Goal: Task Accomplishment & Management: Use online tool/utility

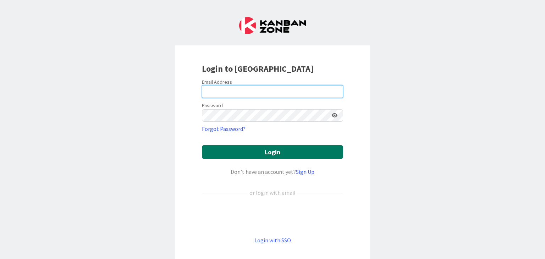
type input "[PERSON_NAME][EMAIL_ADDRESS][DOMAIN_NAME]"
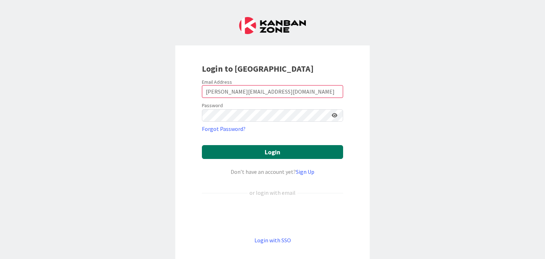
click at [279, 154] on button "Login" at bounding box center [272, 152] width 141 height 14
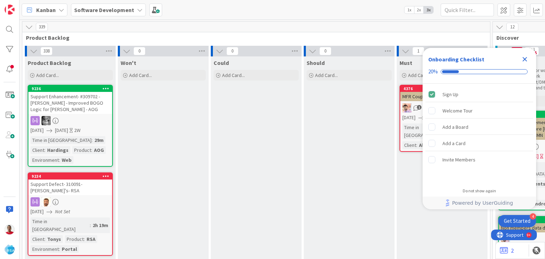
click at [525, 59] on icon "Close Checklist" at bounding box center [525, 59] width 5 height 5
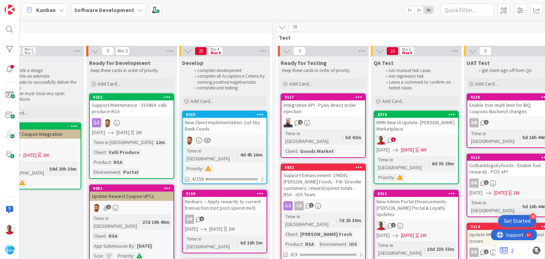
scroll to position [0, 926]
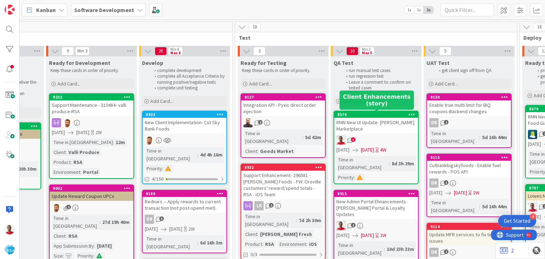
click at [355, 115] on div "8578" at bounding box center [378, 114] width 81 height 5
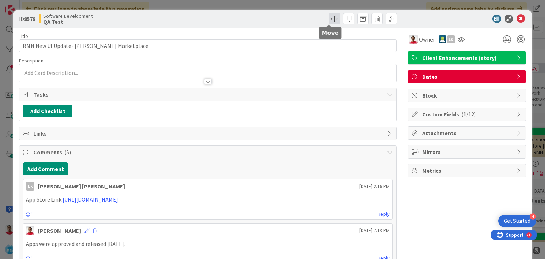
click at [330, 19] on span at bounding box center [334, 18] width 11 height 11
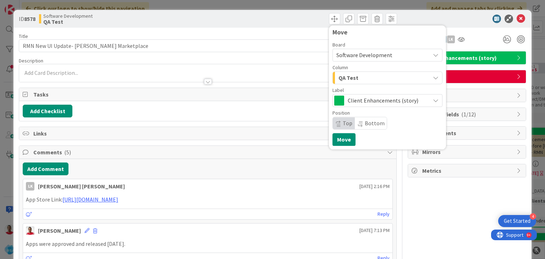
click at [346, 79] on span "QA Test" at bounding box center [349, 77] width 20 height 9
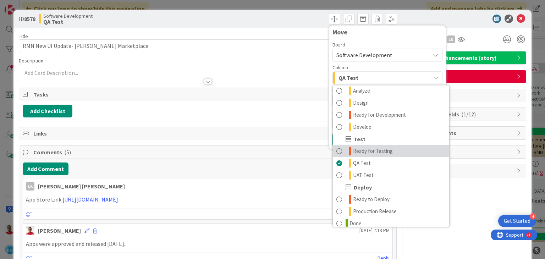
scroll to position [177, 0]
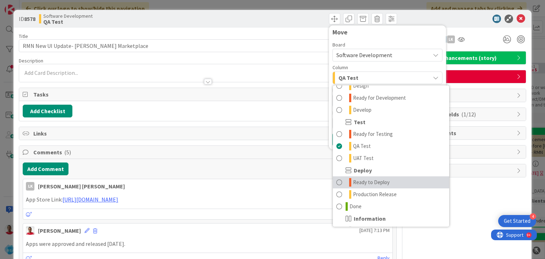
click at [361, 180] on span "Ready to Deploy" at bounding box center [371, 182] width 37 height 9
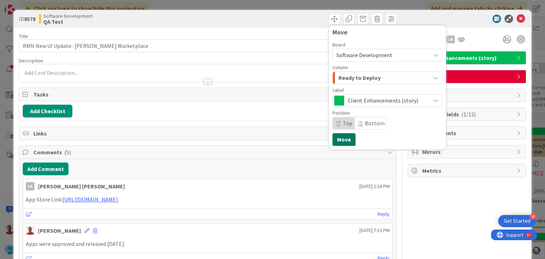
click at [335, 142] on button "Move" at bounding box center [344, 139] width 23 height 13
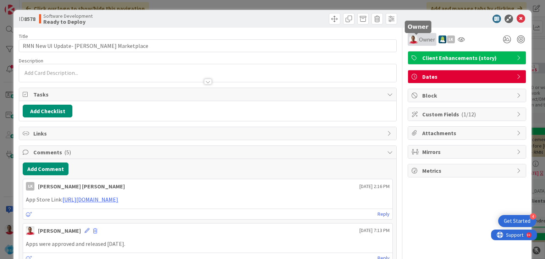
click at [420, 40] on span "Owner" at bounding box center [427, 39] width 16 height 9
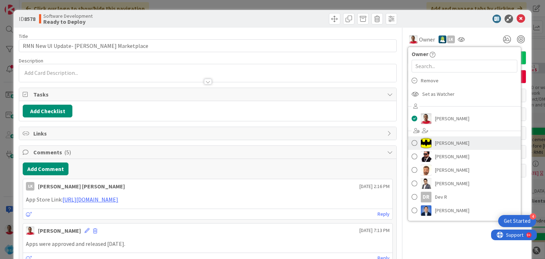
click at [412, 141] on span at bounding box center [415, 143] width 6 height 11
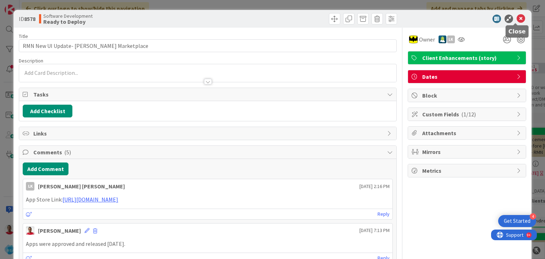
click at [517, 18] on icon at bounding box center [521, 19] width 9 height 9
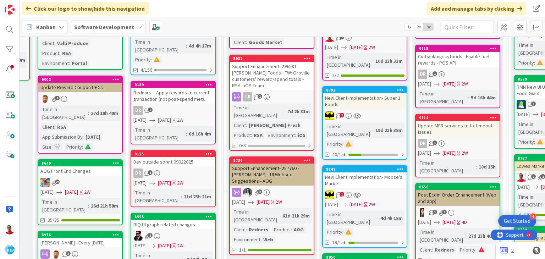
scroll to position [142, 937]
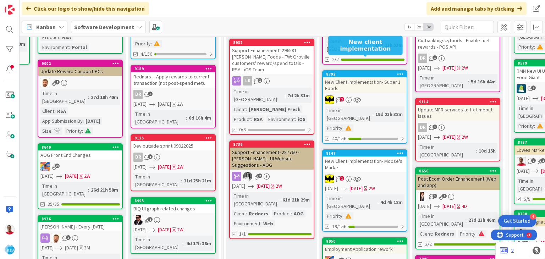
click at [345, 72] on div "8792" at bounding box center [366, 74] width 81 height 5
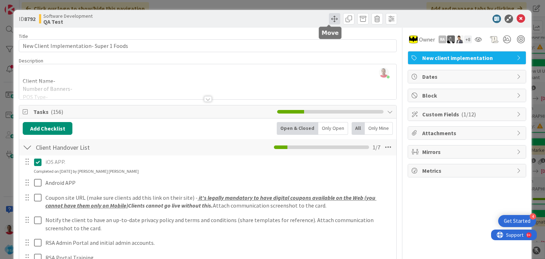
click at [329, 20] on span at bounding box center [334, 18] width 11 height 11
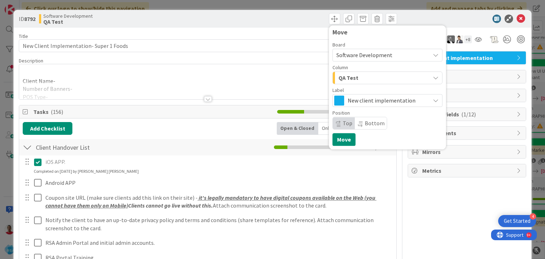
click at [342, 80] on span "QA Test" at bounding box center [349, 77] width 20 height 9
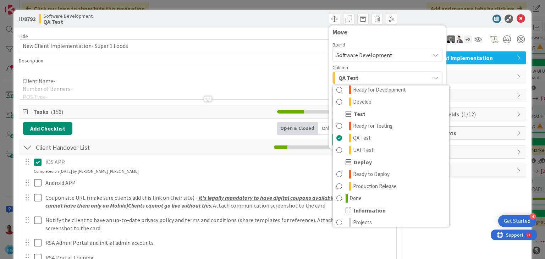
scroll to position [202, 0]
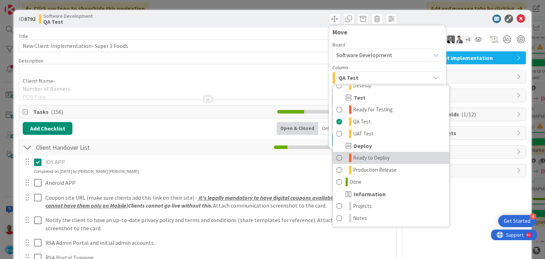
click at [336, 156] on span at bounding box center [339, 158] width 6 height 9
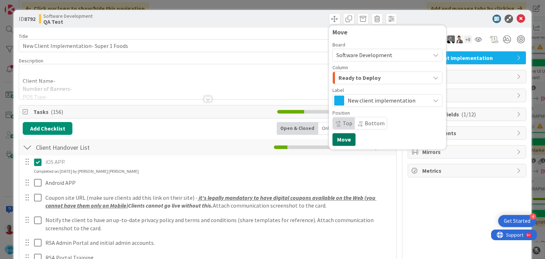
click at [340, 138] on button "Move" at bounding box center [344, 139] width 23 height 13
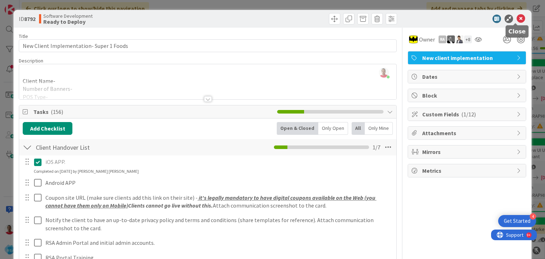
click at [517, 18] on icon at bounding box center [521, 19] width 9 height 9
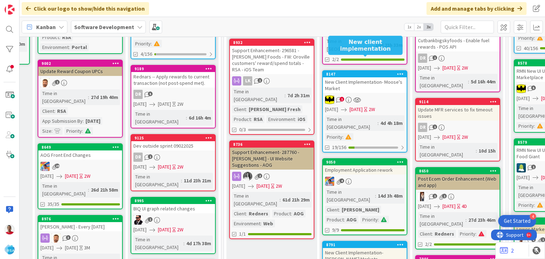
click at [366, 72] on div "8147" at bounding box center [366, 74] width 81 height 5
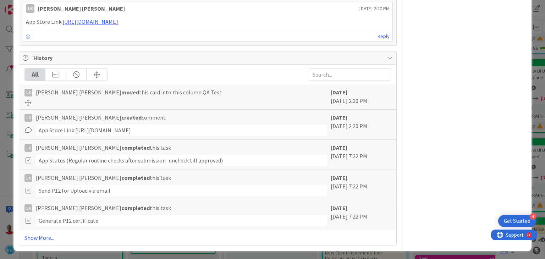
scroll to position [3060, 0]
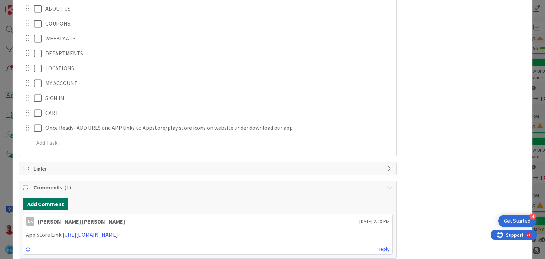
click at [48, 202] on button "Add Comment" at bounding box center [46, 204] width 46 height 13
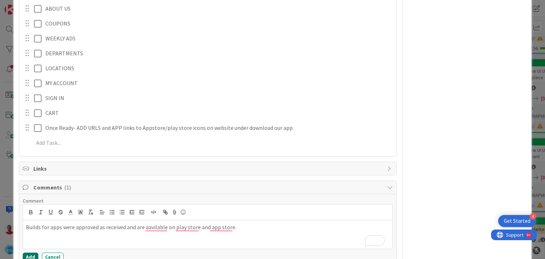
click at [33, 254] on button "Add" at bounding box center [31, 257] width 16 height 9
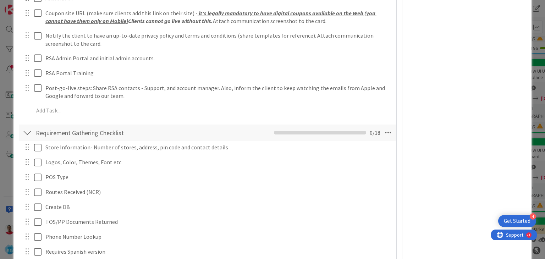
scroll to position [0, 0]
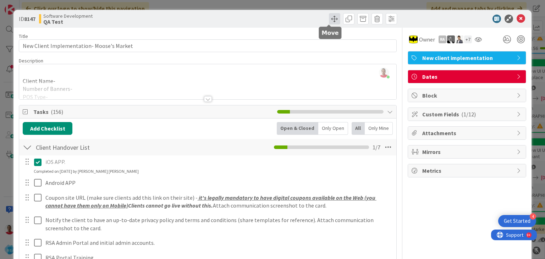
click at [329, 19] on span at bounding box center [334, 18] width 11 height 11
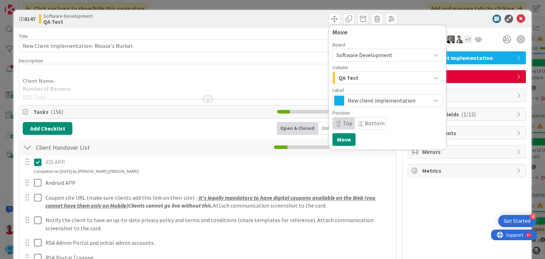
click at [346, 78] on span "QA Test" at bounding box center [349, 77] width 20 height 9
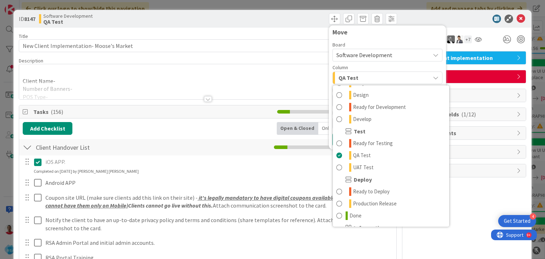
scroll to position [202, 0]
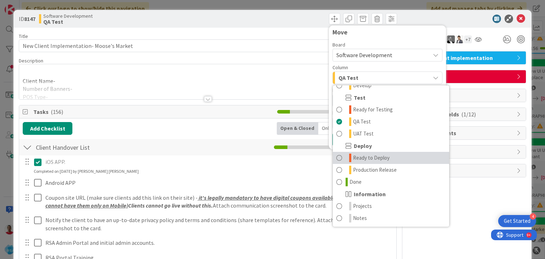
click at [336, 159] on span at bounding box center [339, 158] width 6 height 9
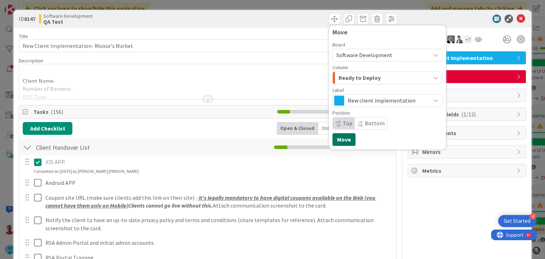
click at [341, 140] on button "Move" at bounding box center [344, 139] width 23 height 13
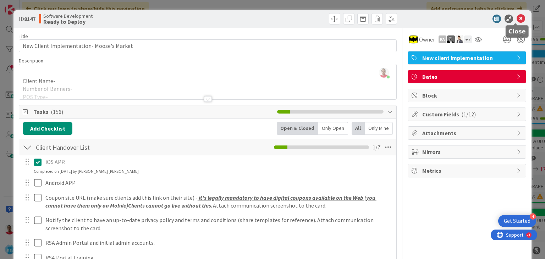
click at [517, 19] on icon at bounding box center [521, 19] width 9 height 9
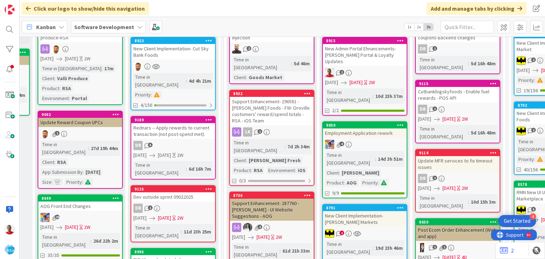
scroll to position [106, 937]
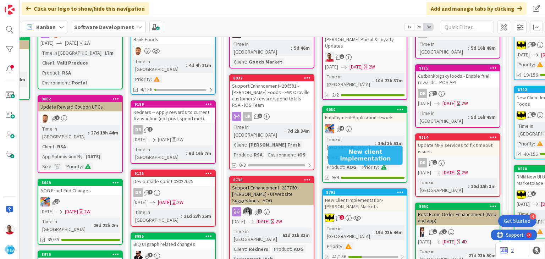
click at [360, 190] on div "8791" at bounding box center [366, 192] width 81 height 5
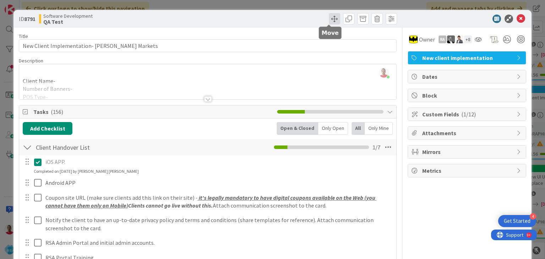
click at [330, 17] on span at bounding box center [334, 18] width 11 height 11
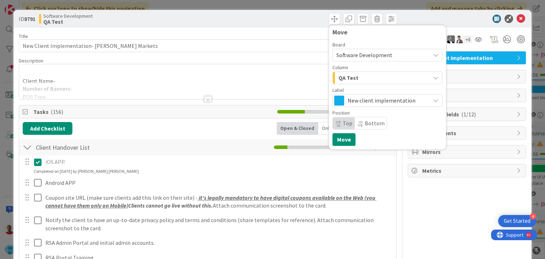
click at [357, 80] on div "QA Test" at bounding box center [383, 77] width 93 height 11
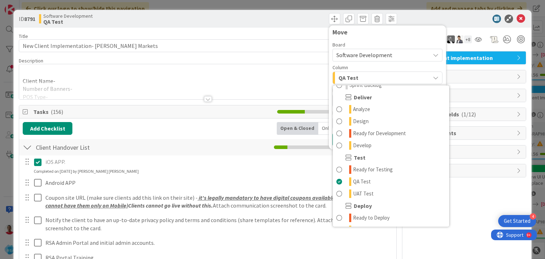
scroll to position [202, 0]
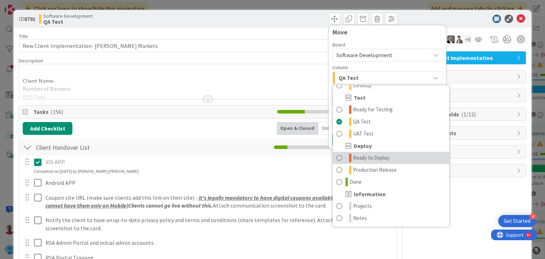
click at [336, 158] on span at bounding box center [339, 158] width 6 height 9
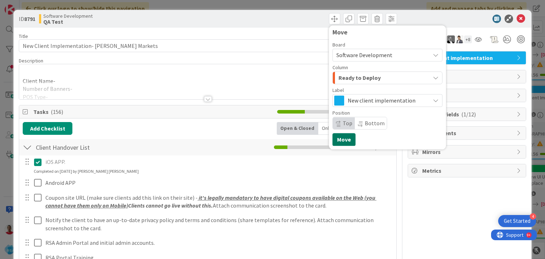
click at [344, 141] on button "Move" at bounding box center [344, 139] width 23 height 13
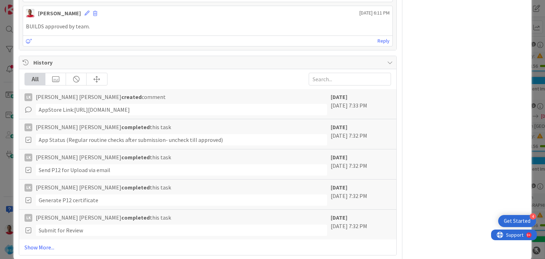
scroll to position [3452, 0]
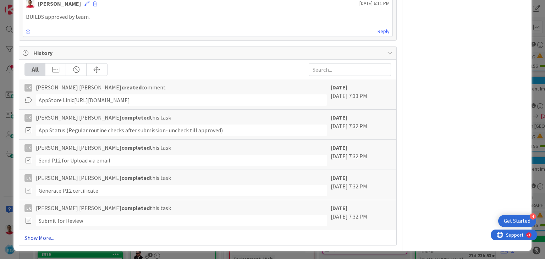
click at [47, 236] on link "Show More..." at bounding box center [207, 238] width 366 height 9
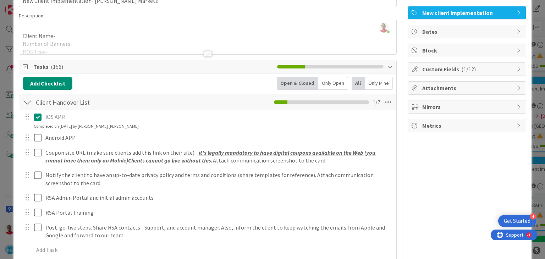
scroll to position [0, 0]
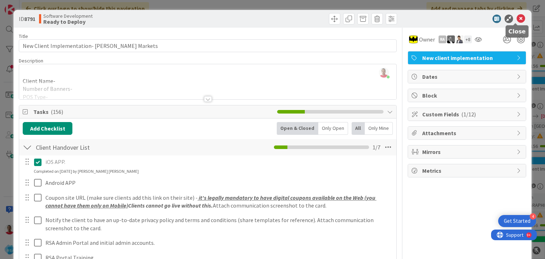
click at [517, 19] on icon at bounding box center [521, 19] width 9 height 9
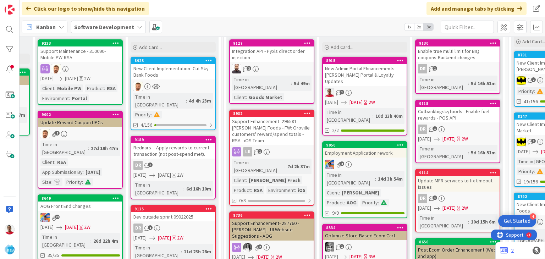
scroll to position [0, 937]
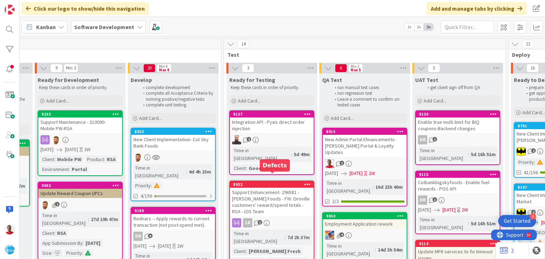
click at [259, 182] on div "8932" at bounding box center [273, 184] width 81 height 5
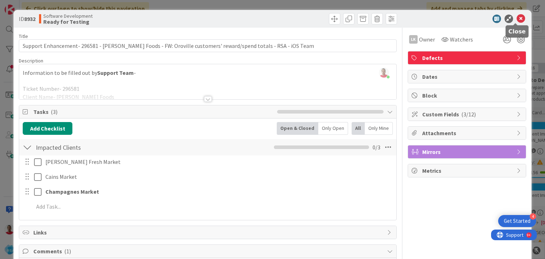
click at [517, 20] on icon at bounding box center [521, 19] width 9 height 9
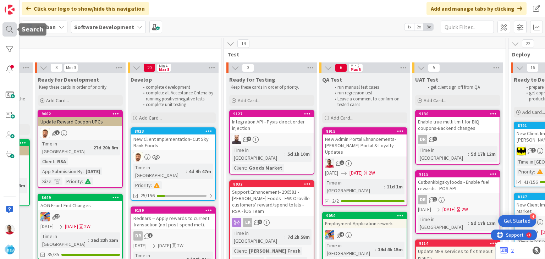
click at [9, 31] on div at bounding box center [9, 29] width 14 height 14
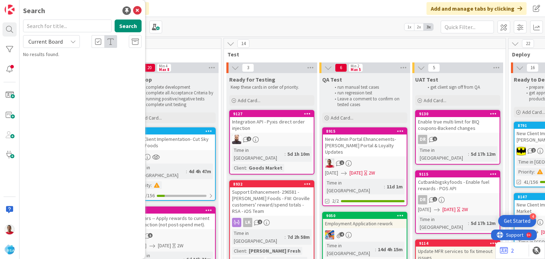
click at [53, 26] on input "text" at bounding box center [67, 26] width 89 height 13
type input "8923"
click at [72, 65] on span "New Client Implementation- Cut Sky Bank Foods" at bounding box center [85, 66] width 104 height 14
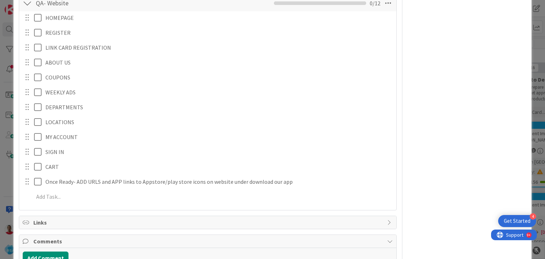
scroll to position [3280, 0]
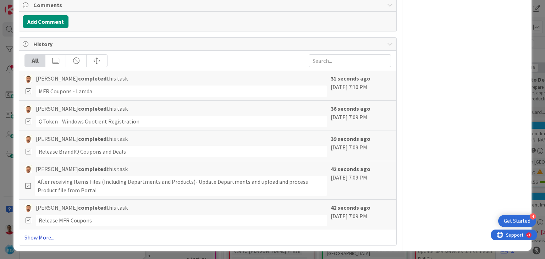
click at [43, 236] on link "Show More..." at bounding box center [207, 237] width 366 height 9
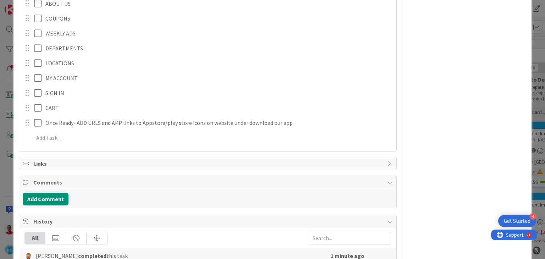
scroll to position [3209, 0]
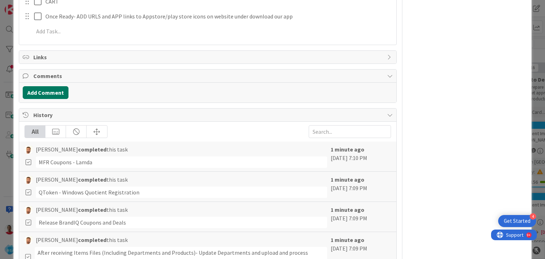
click at [48, 93] on button "Add Comment" at bounding box center [46, 92] width 46 height 13
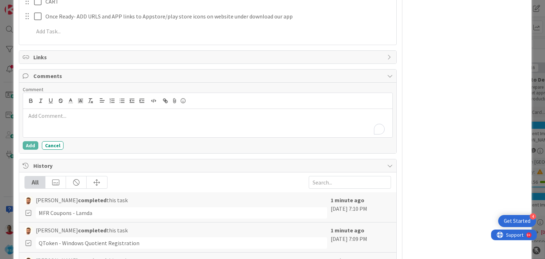
click at [113, 122] on div "To enrich screen reader interactions, please activate Accessibility in Grammarl…" at bounding box center [207, 123] width 369 height 28
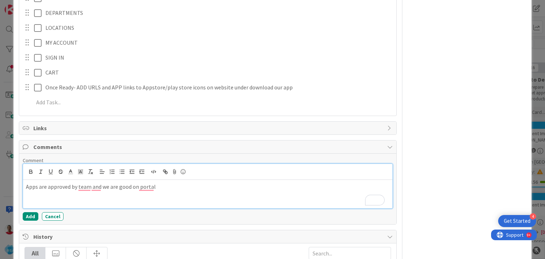
scroll to position [3286, 0]
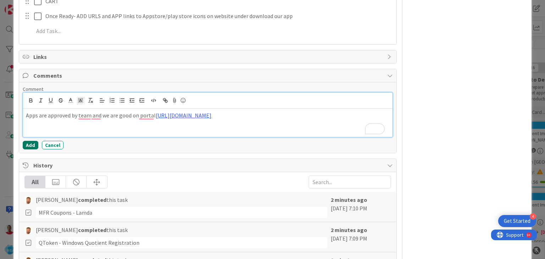
click at [30, 144] on button "Add" at bounding box center [31, 145] width 16 height 9
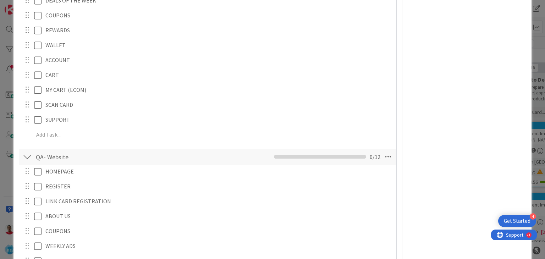
scroll to position [2860, 0]
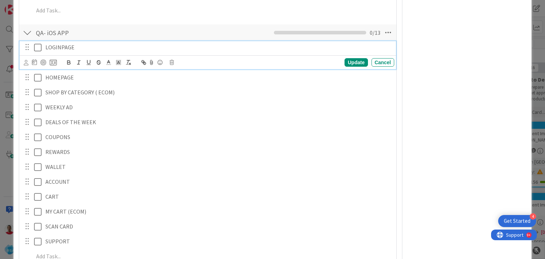
click at [38, 49] on icon at bounding box center [37, 47] width 7 height 9
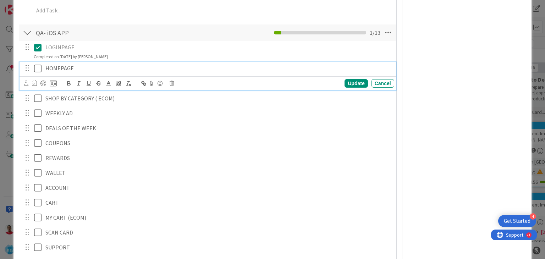
click at [37, 70] on icon at bounding box center [37, 68] width 7 height 9
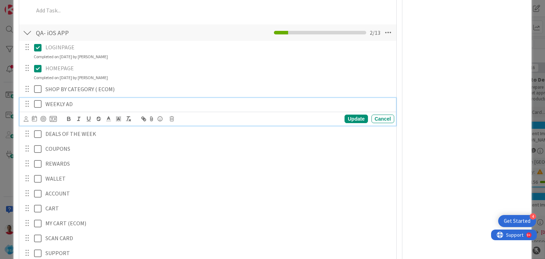
click at [37, 104] on icon at bounding box center [37, 104] width 7 height 9
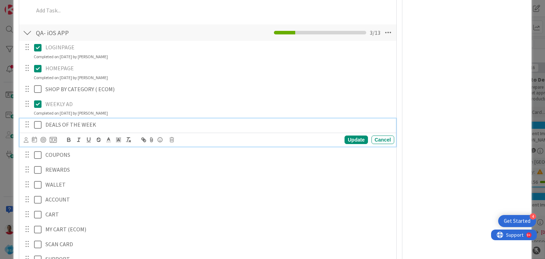
click at [36, 125] on icon at bounding box center [37, 125] width 7 height 9
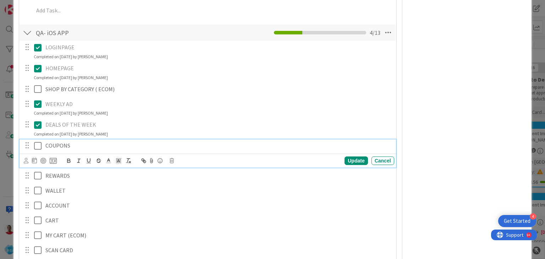
click at [37, 143] on icon at bounding box center [37, 146] width 7 height 9
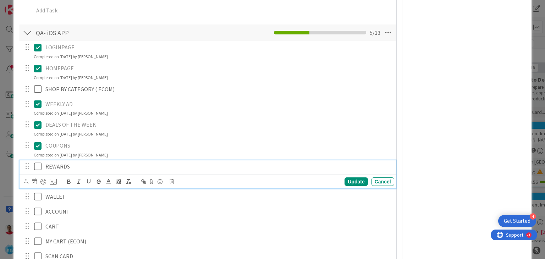
click at [34, 166] on icon at bounding box center [37, 166] width 7 height 9
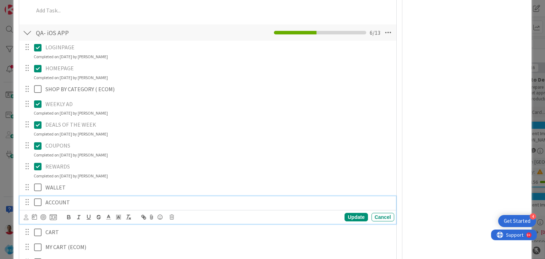
click at [37, 199] on icon at bounding box center [37, 202] width 7 height 9
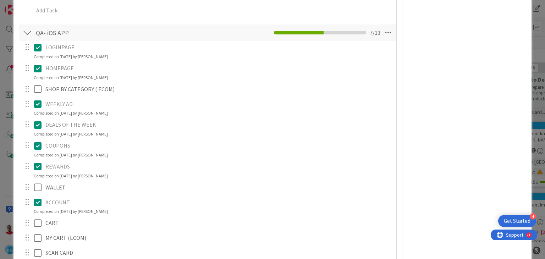
scroll to position [2931, 0]
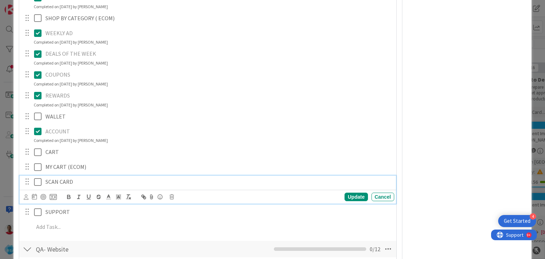
click at [37, 180] on icon at bounding box center [37, 182] width 7 height 9
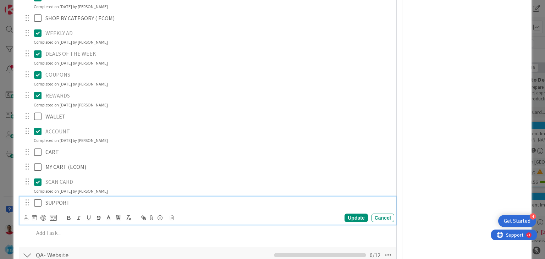
click at [35, 203] on icon at bounding box center [37, 203] width 7 height 9
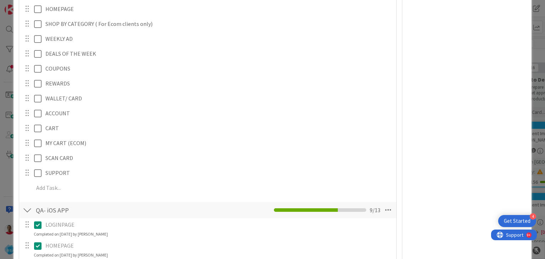
scroll to position [2541, 0]
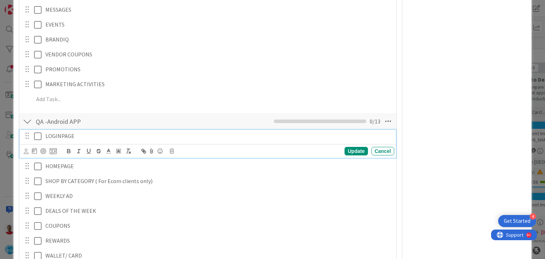
click at [39, 137] on icon at bounding box center [37, 136] width 7 height 9
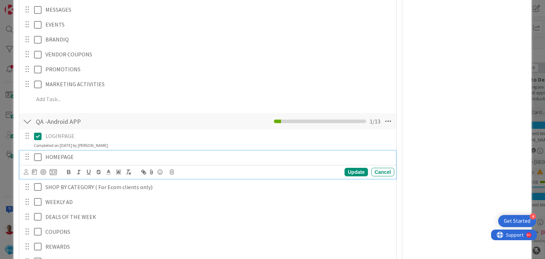
click at [38, 155] on icon at bounding box center [37, 157] width 7 height 9
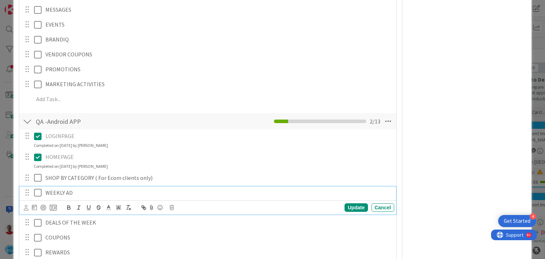
click at [36, 189] on icon at bounding box center [37, 192] width 7 height 9
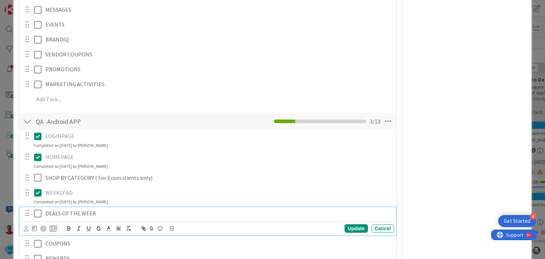
click at [39, 210] on icon at bounding box center [37, 213] width 7 height 9
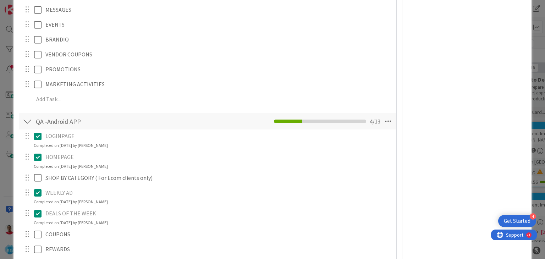
scroll to position [2647, 0]
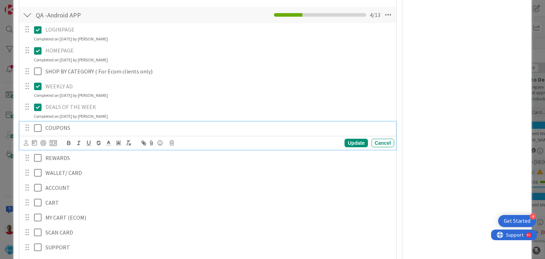
click at [37, 127] on icon at bounding box center [37, 128] width 7 height 9
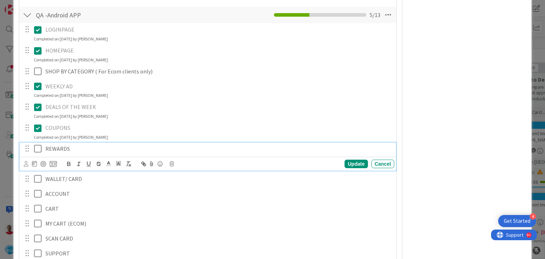
click at [35, 147] on icon at bounding box center [37, 148] width 7 height 9
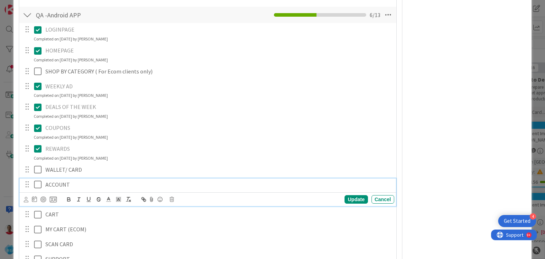
click at [37, 184] on icon at bounding box center [37, 184] width 7 height 9
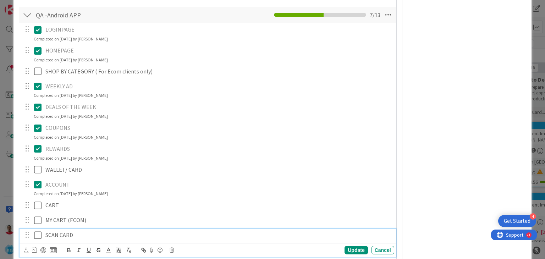
click at [37, 234] on icon at bounding box center [37, 235] width 7 height 9
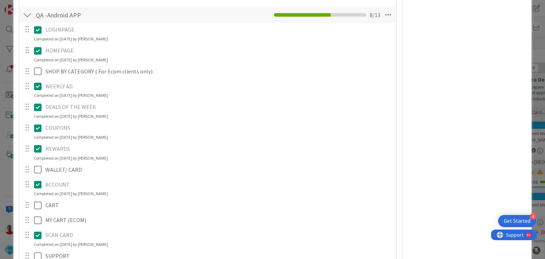
scroll to position [2718, 0]
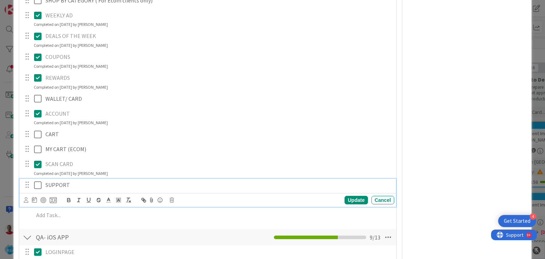
click at [35, 181] on icon at bounding box center [37, 185] width 7 height 9
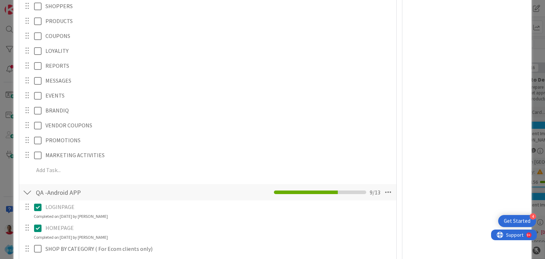
scroll to position [2293, 0]
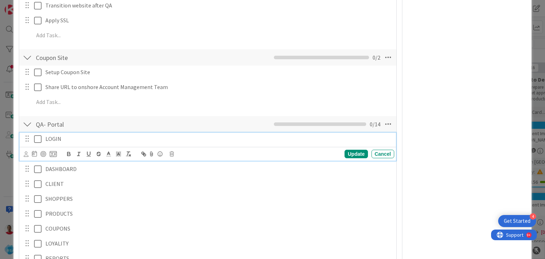
click at [38, 142] on icon at bounding box center [37, 139] width 7 height 9
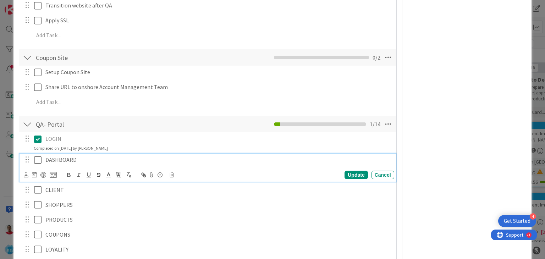
click at [38, 158] on icon at bounding box center [37, 160] width 7 height 9
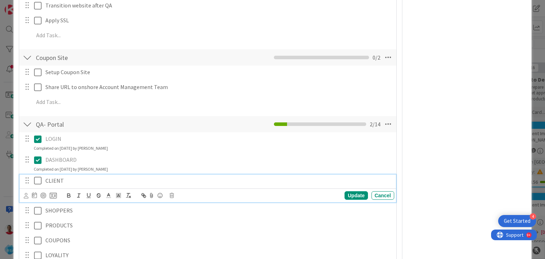
click at [37, 181] on icon at bounding box center [37, 180] width 7 height 9
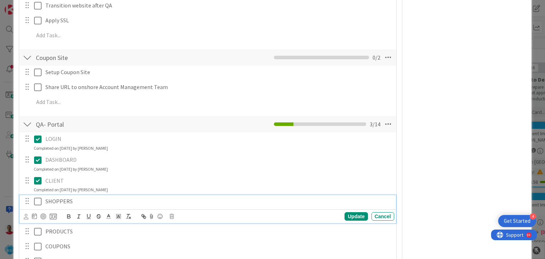
click at [37, 201] on icon at bounding box center [37, 201] width 7 height 9
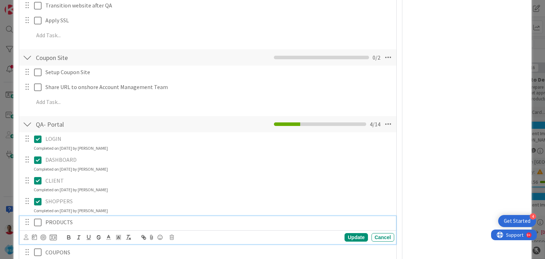
click at [39, 223] on icon at bounding box center [37, 222] width 7 height 9
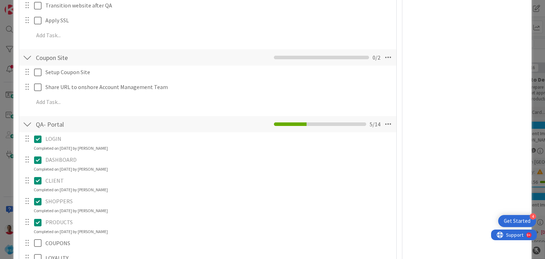
scroll to position [2399, 0]
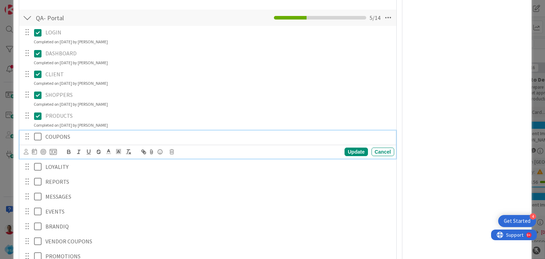
click at [37, 136] on icon at bounding box center [37, 136] width 7 height 9
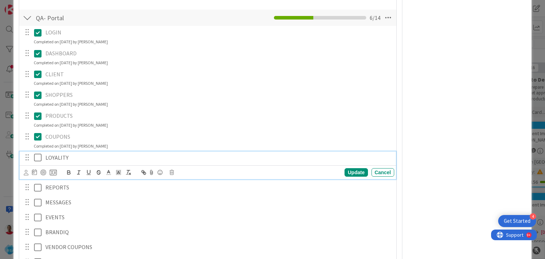
click at [35, 157] on icon at bounding box center [37, 157] width 7 height 9
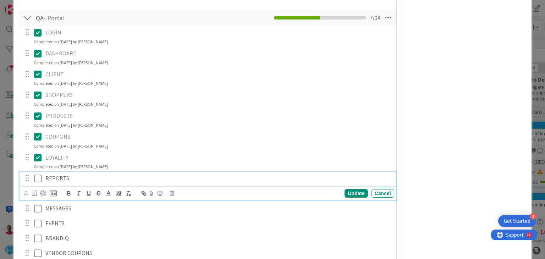
click at [37, 179] on icon at bounding box center [37, 178] width 7 height 9
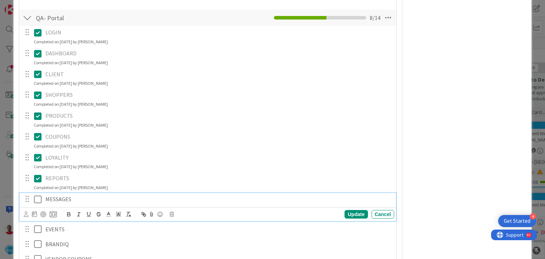
click at [38, 199] on icon at bounding box center [37, 199] width 7 height 9
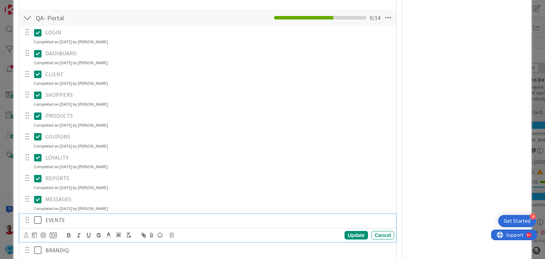
click at [37, 218] on icon at bounding box center [37, 220] width 7 height 9
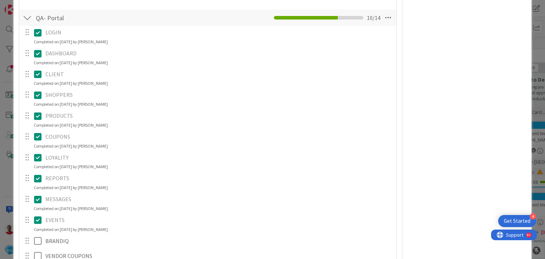
scroll to position [2470, 0]
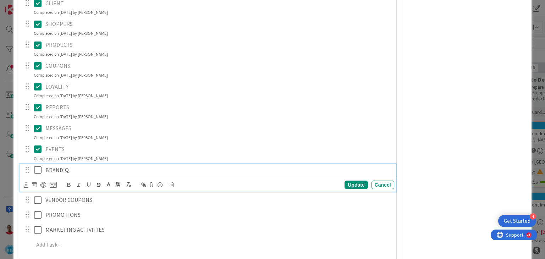
click at [38, 170] on icon at bounding box center [37, 170] width 7 height 9
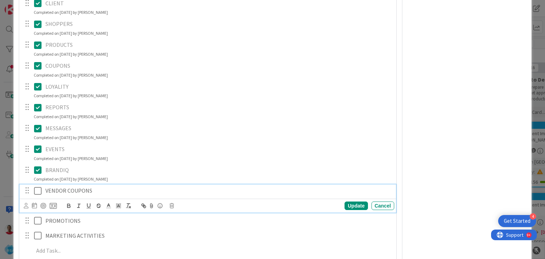
click at [39, 192] on icon at bounding box center [37, 191] width 7 height 9
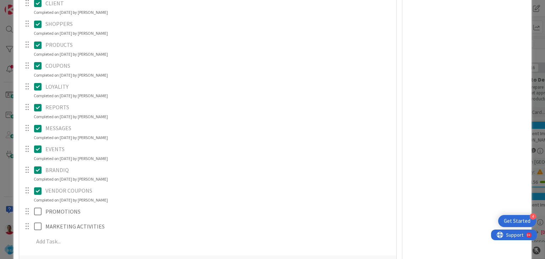
click at [39, 190] on icon at bounding box center [37, 191] width 7 height 9
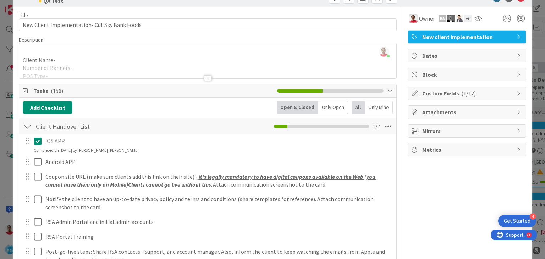
scroll to position [0, 0]
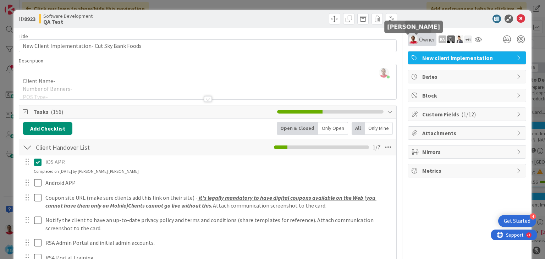
click at [410, 40] on img at bounding box center [413, 39] width 9 height 9
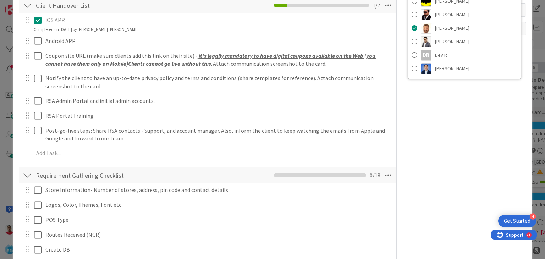
scroll to position [71, 0]
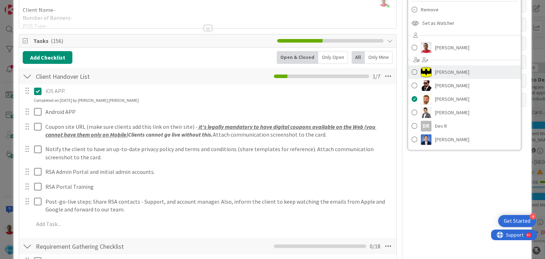
click at [412, 72] on span at bounding box center [415, 72] width 6 height 11
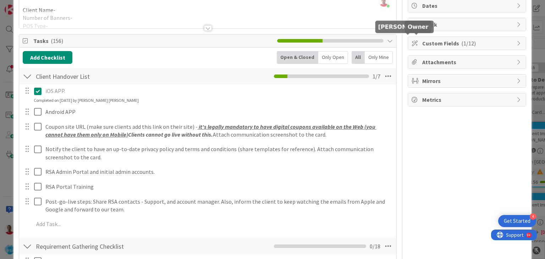
scroll to position [0, 0]
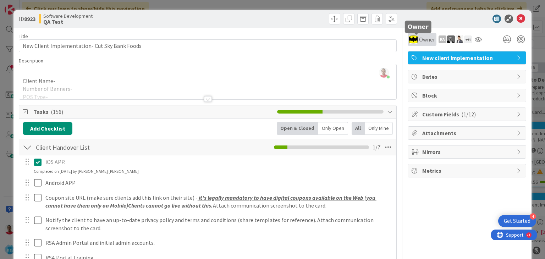
click at [412, 41] on div "Owner" at bounding box center [422, 39] width 26 height 9
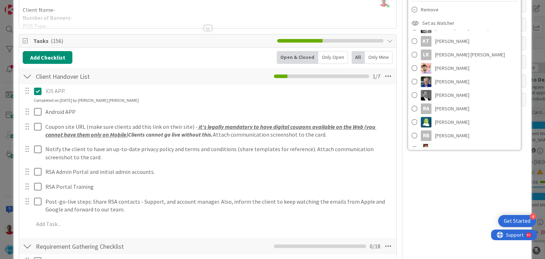
scroll to position [142, 0]
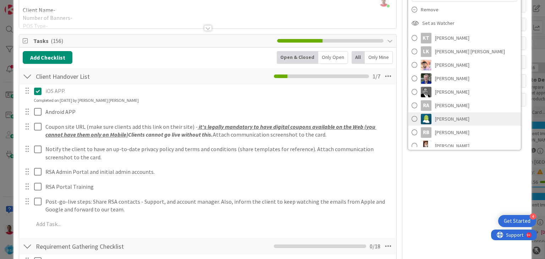
click at [412, 120] on span at bounding box center [415, 119] width 6 height 11
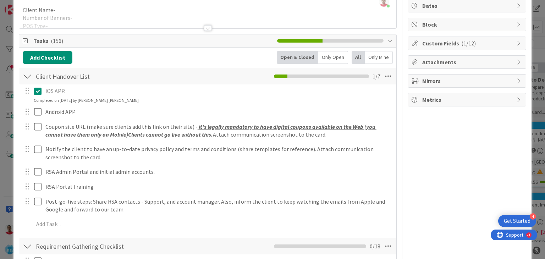
scroll to position [0, 0]
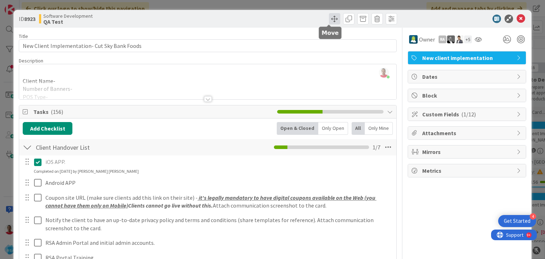
click at [331, 19] on span at bounding box center [334, 18] width 11 height 11
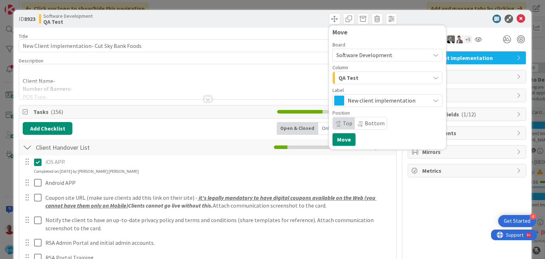
click at [345, 78] on span "QA Test" at bounding box center [349, 77] width 20 height 9
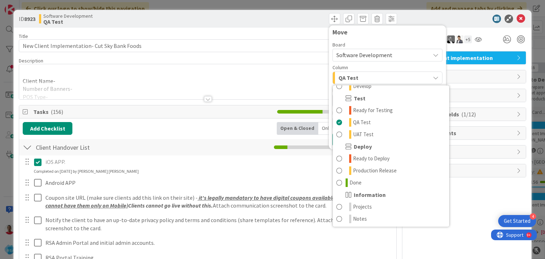
scroll to position [202, 0]
click at [359, 159] on span "Ready to Deploy" at bounding box center [371, 158] width 37 height 9
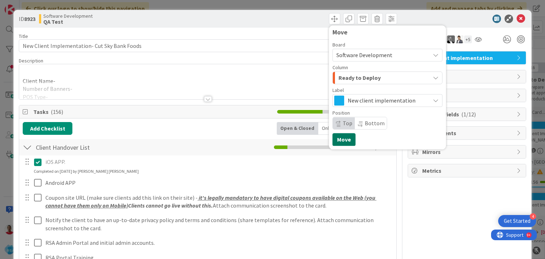
click at [341, 143] on button "Move" at bounding box center [344, 139] width 23 height 13
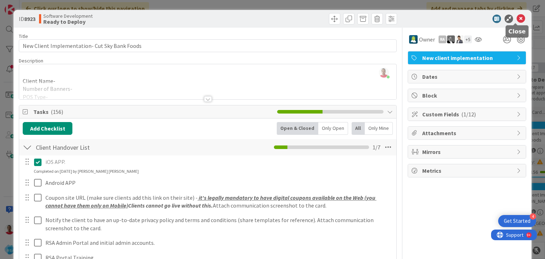
click at [517, 19] on icon at bounding box center [521, 19] width 9 height 9
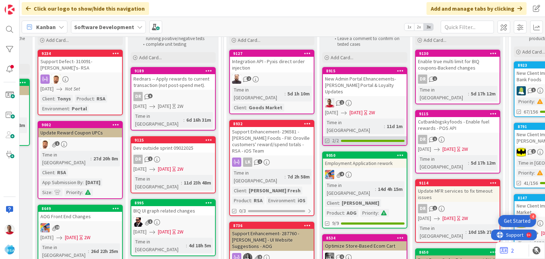
scroll to position [71, 937]
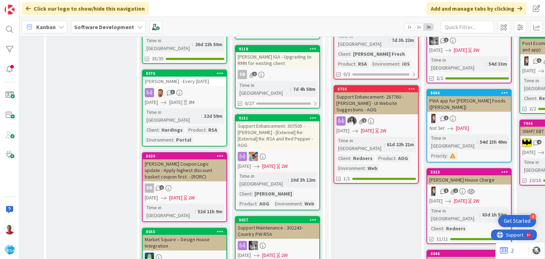
scroll to position [284, 833]
